Goal: Information Seeking & Learning: Compare options

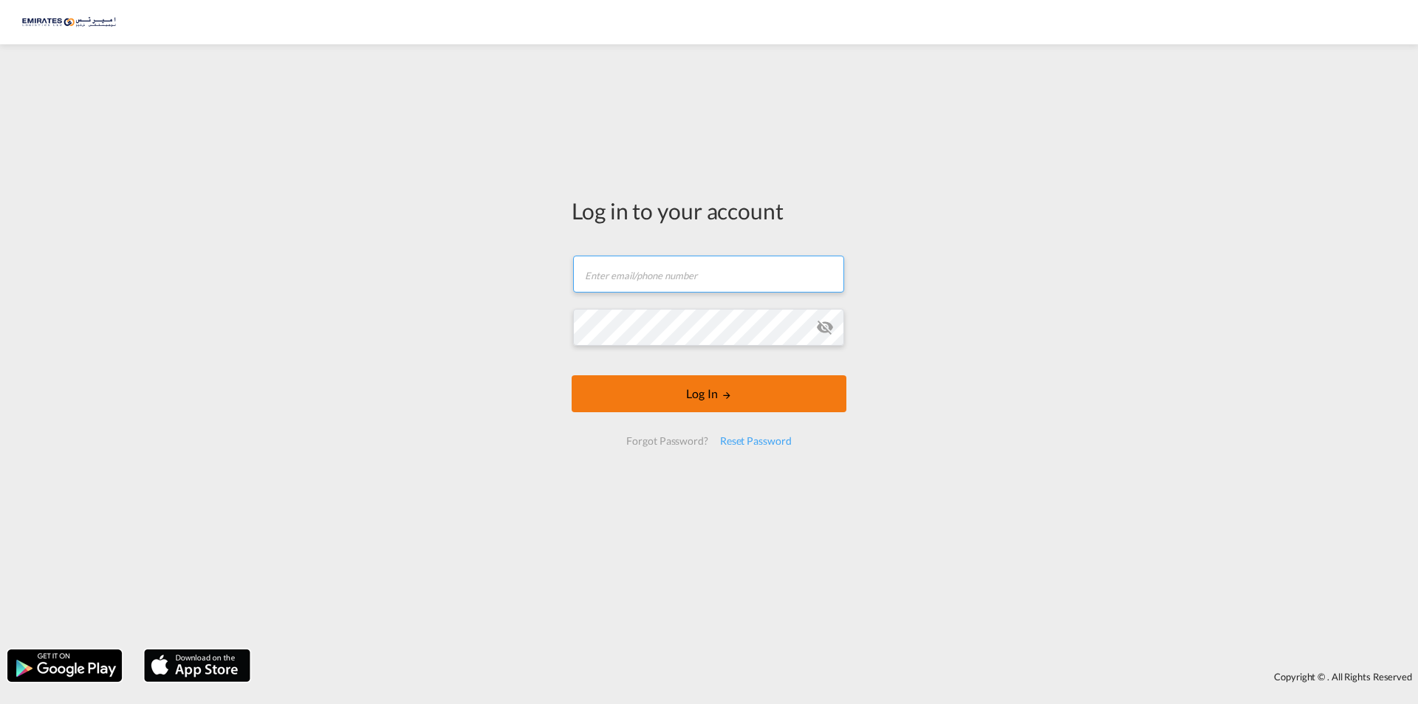
type input "[EMAIL_ADDRESS][DOMAIN_NAME]"
click at [718, 394] on button "Log In" at bounding box center [709, 393] width 275 height 37
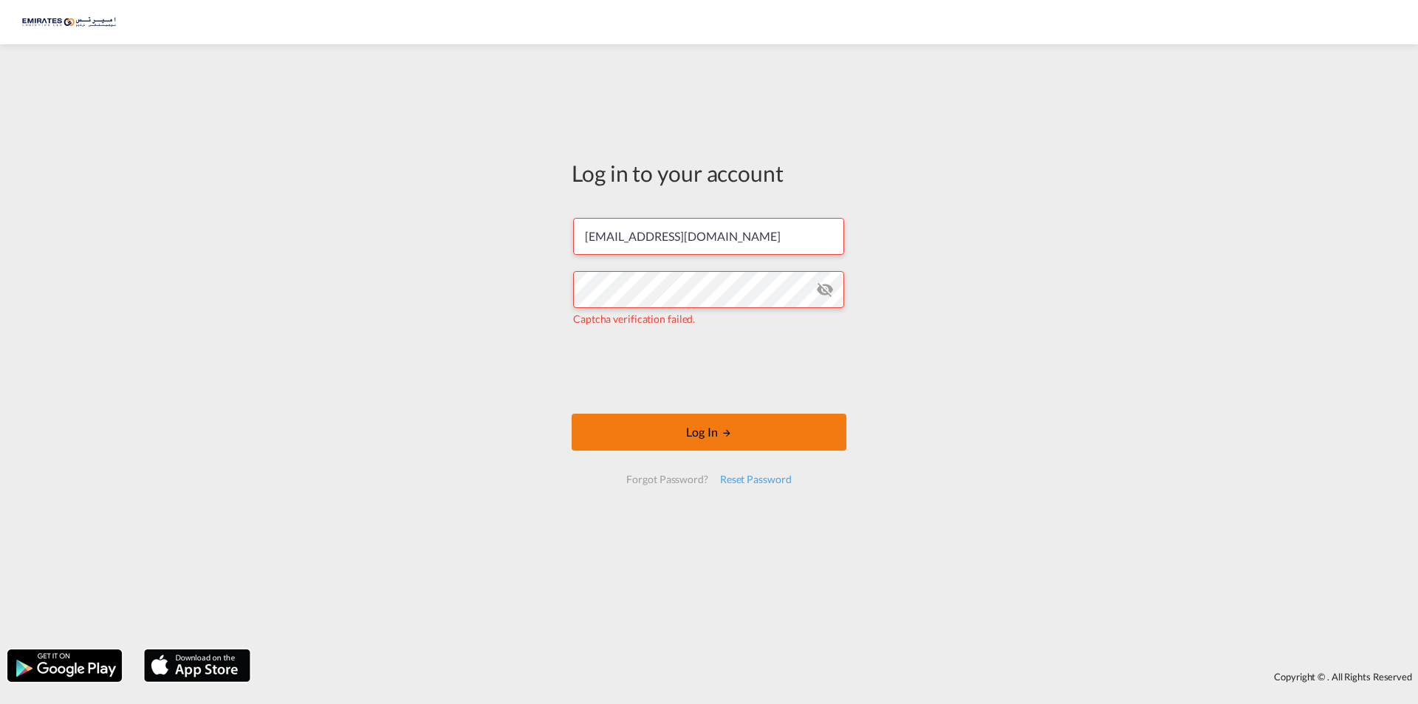
click at [699, 431] on button "Log In" at bounding box center [709, 432] width 275 height 37
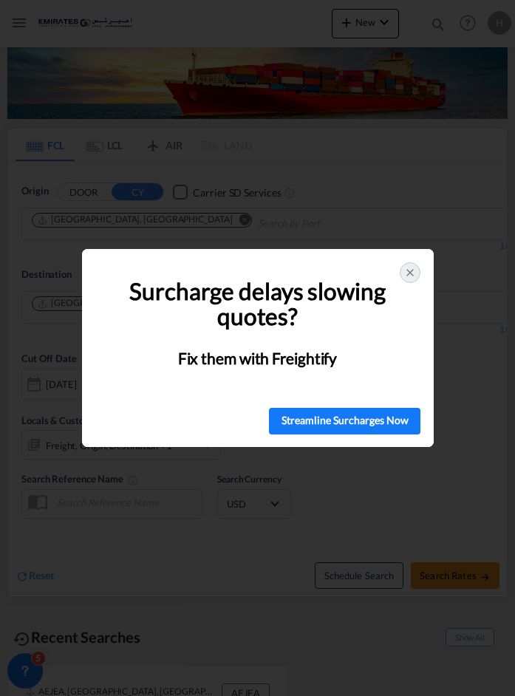
click at [407, 273] on icon at bounding box center [410, 273] width 12 height 12
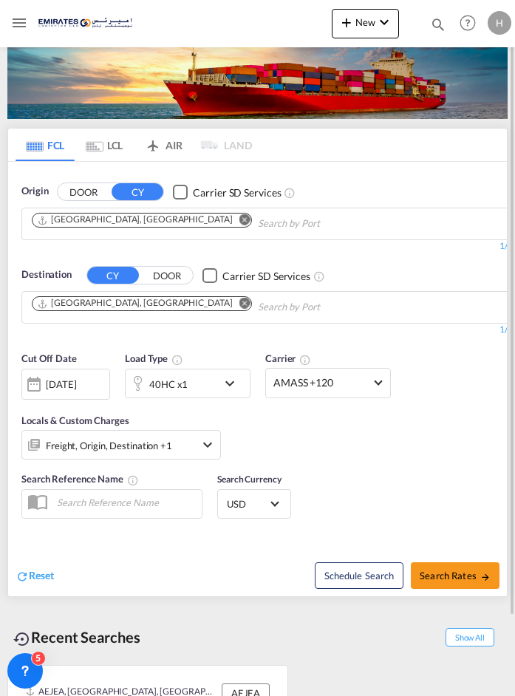
click at [239, 306] on md-icon "Remove" at bounding box center [244, 303] width 11 height 11
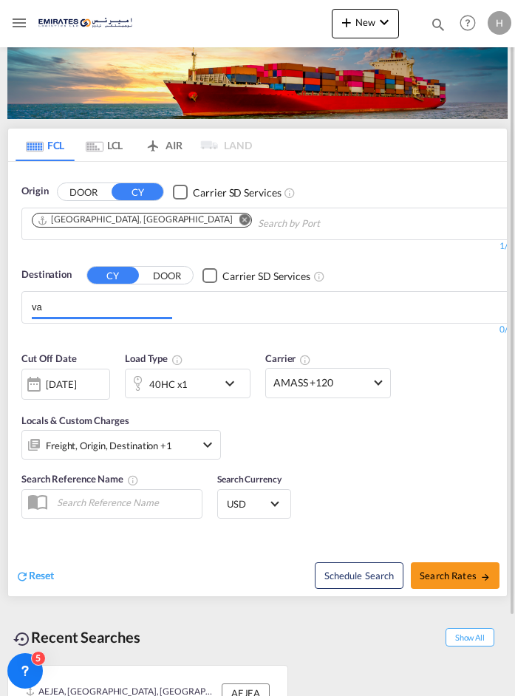
type input "v"
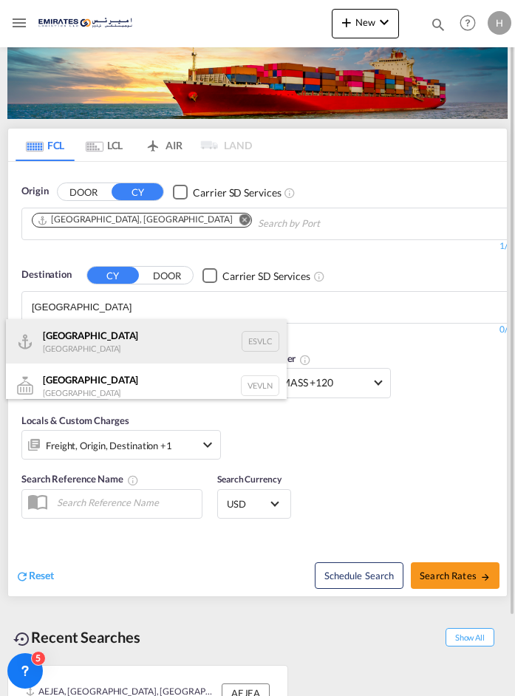
type input "[GEOGRAPHIC_DATA]"
click at [117, 334] on div "[GEOGRAPHIC_DATA] [GEOGRAPHIC_DATA] ESVLC" at bounding box center [146, 341] width 281 height 44
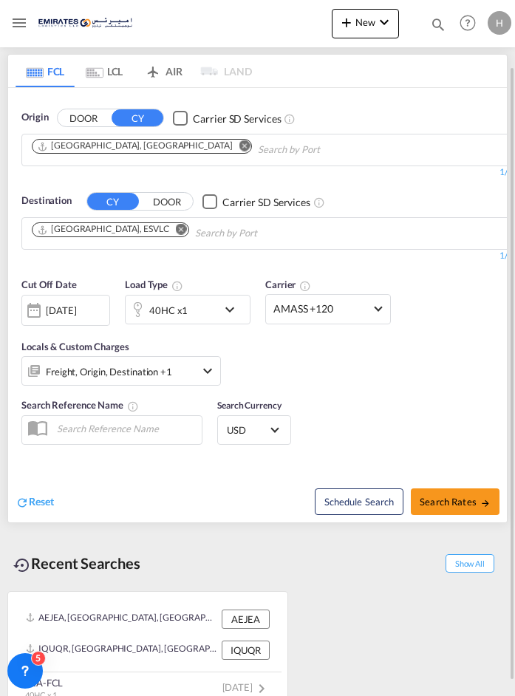
scroll to position [89, 0]
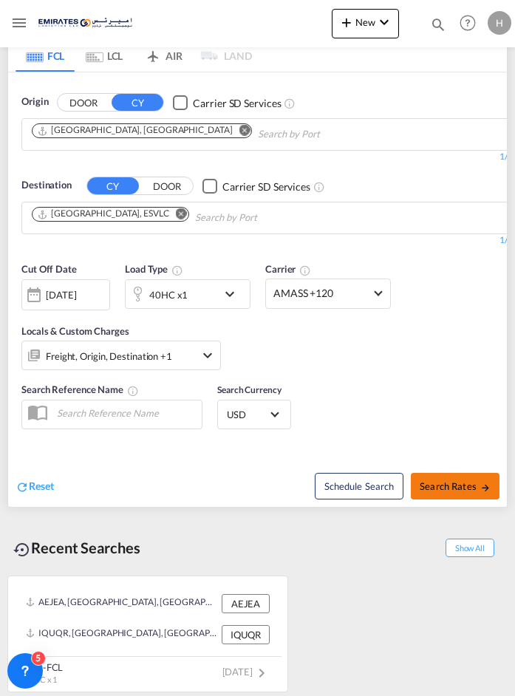
click at [459, 487] on span "Search Rates" at bounding box center [455, 486] width 71 height 12
type input "AEJEA to ESVLC / [DATE]"
